Goal: Task Accomplishment & Management: Manage account settings

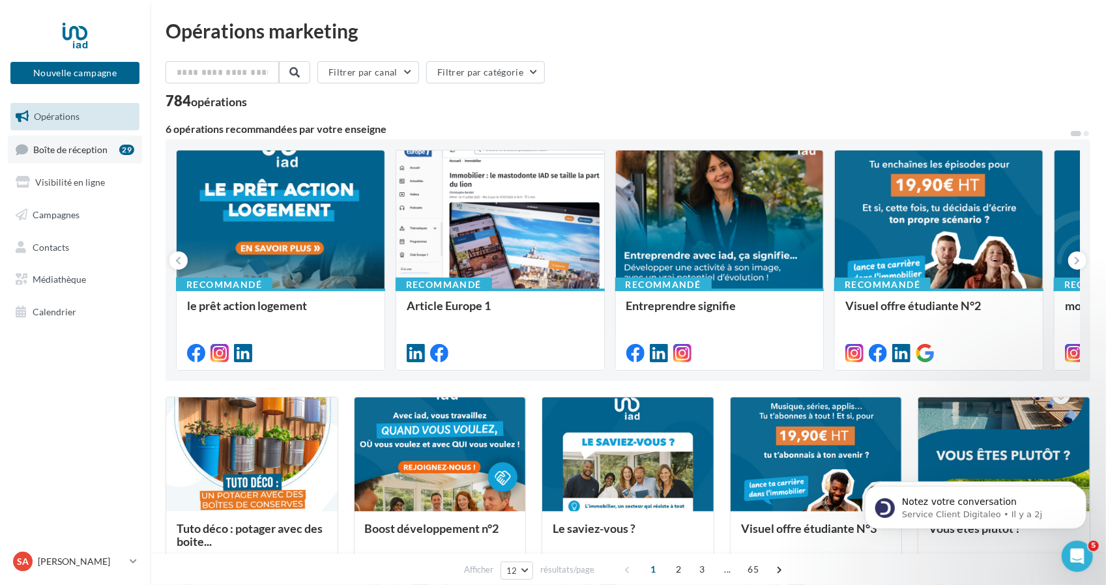
click at [87, 149] on span "Boîte de réception" at bounding box center [70, 148] width 74 height 11
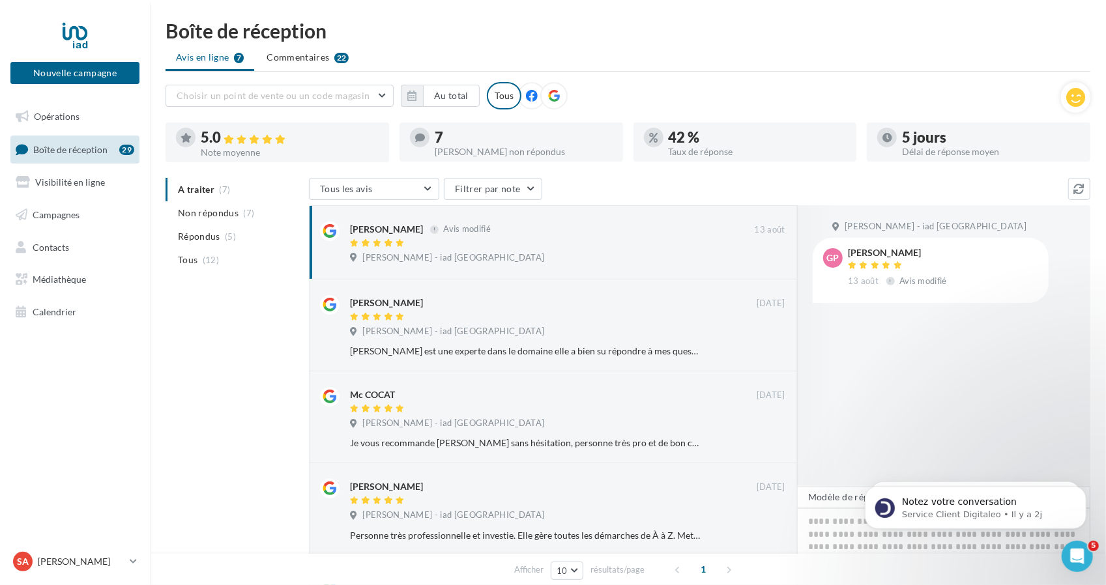
click at [467, 138] on div "7" at bounding box center [524, 137] width 178 height 14
click at [437, 144] on div "7" at bounding box center [524, 137] width 178 height 14
click at [211, 214] on span "Non répondus" at bounding box center [208, 213] width 61 height 13
click at [1082, 494] on button "Dismiss notification" at bounding box center [1082, 489] width 17 height 17
click at [856, 533] on body "Notez votre conversation Service Client Digitaleo • Il y a 3 sem" at bounding box center [975, 504] width 250 height 81
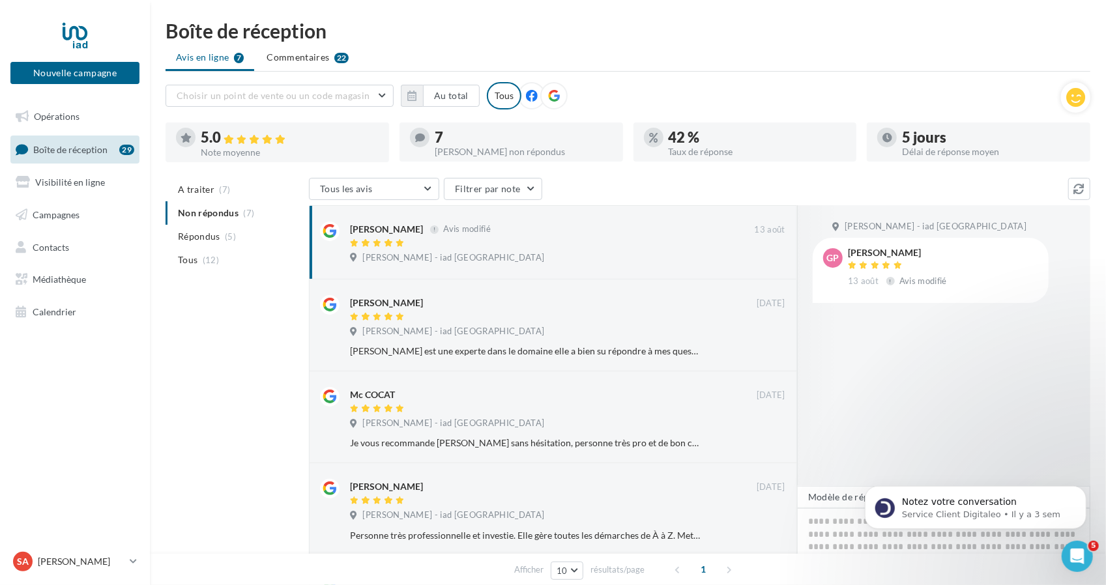
click at [876, 391] on div at bounding box center [838, 345] width 83 height 281
click at [954, 250] on div "georges passagia 13 août Avis modifié" at bounding box center [943, 267] width 190 height 38
click at [846, 261] on div "gp georges passagia 13 août Avis modifié" at bounding box center [930, 270] width 215 height 44
click at [834, 259] on span "gp" at bounding box center [833, 258] width 12 height 13
click at [204, 185] on span "A traiter" at bounding box center [196, 189] width 37 height 13
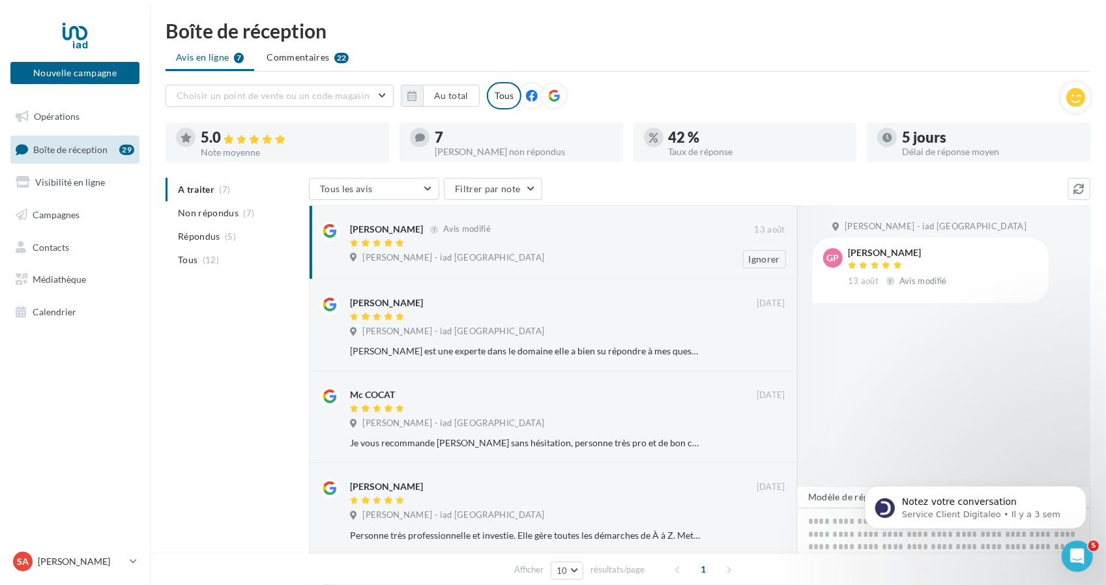
click at [527, 252] on div "Sophie ARMAND - iad France" at bounding box center [567, 259] width 435 height 14
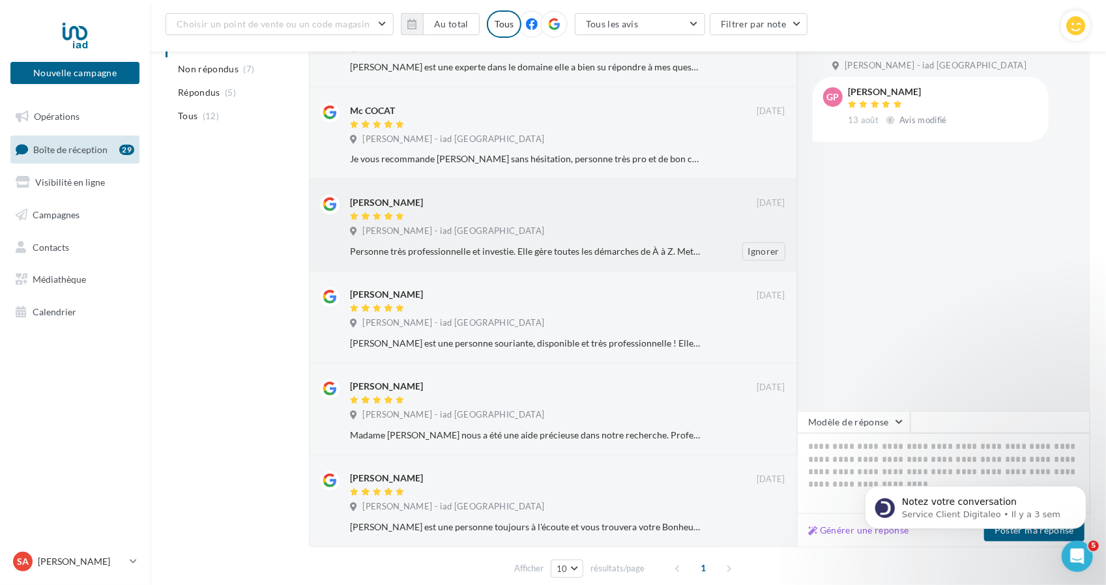
scroll to position [349, 0]
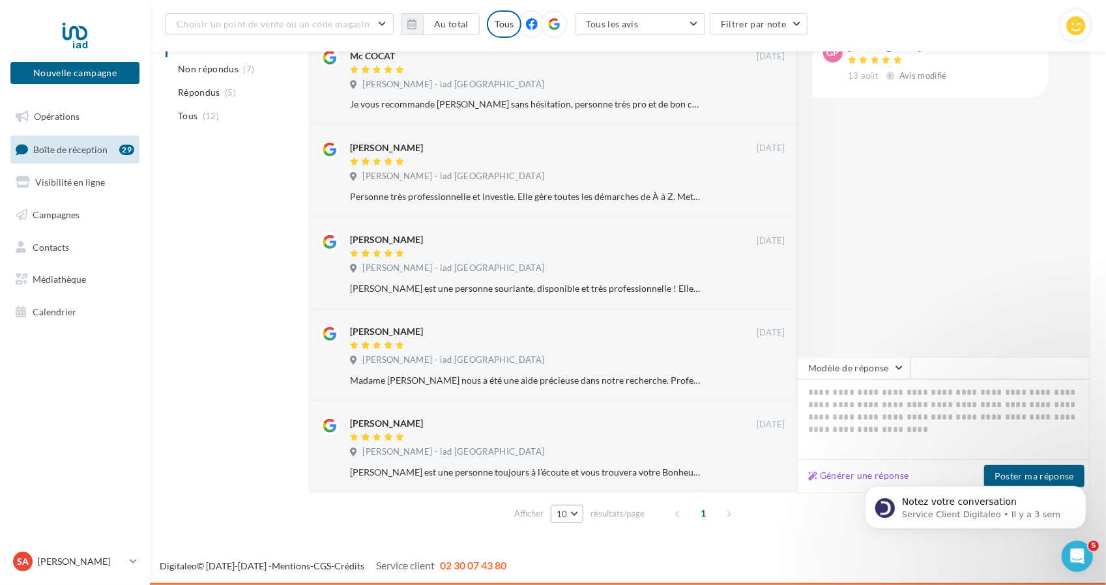
click at [574, 520] on button "10" at bounding box center [567, 514] width 33 height 18
click at [583, 480] on button "50" at bounding box center [596, 490] width 91 height 23
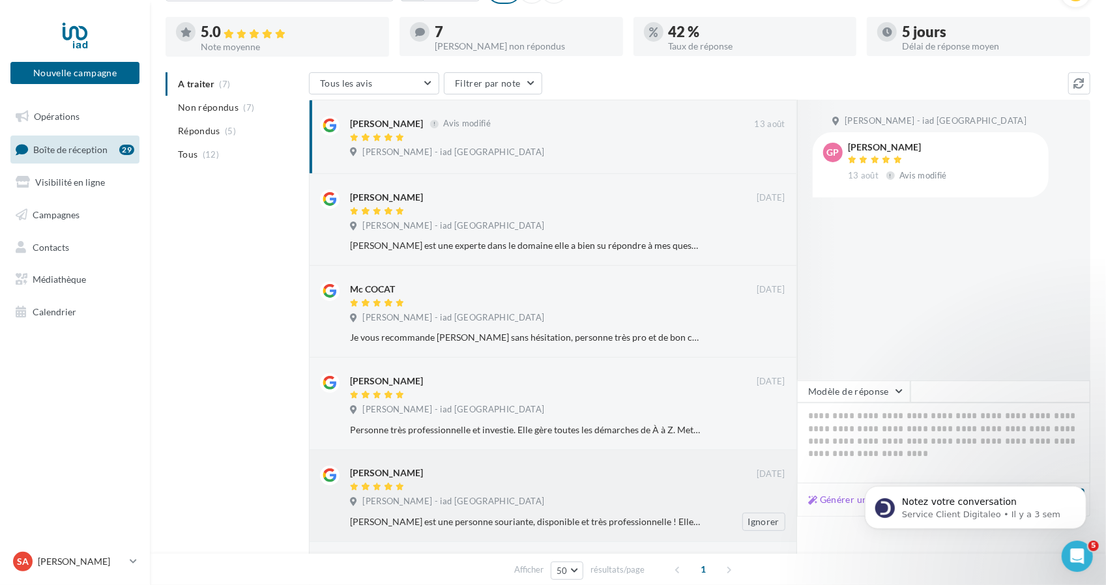
scroll to position [18, 0]
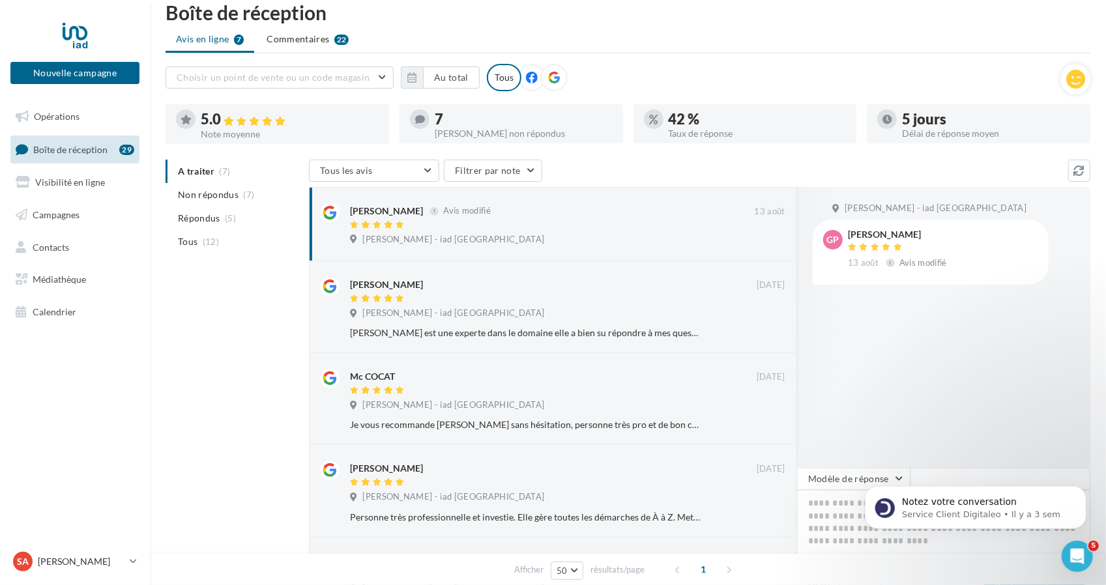
click at [259, 352] on div "A traiter (7) Non répondus (7) Répondus (5) Tous (12) Tous les avis Tous les av…" at bounding box center [628, 505] width 925 height 690
